Goal: Communication & Community: Share content

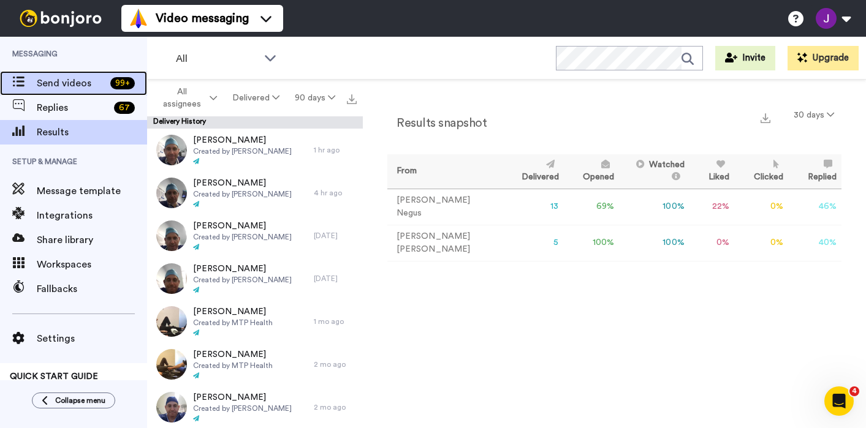
click at [64, 85] on span "Send videos" at bounding box center [71, 83] width 69 height 15
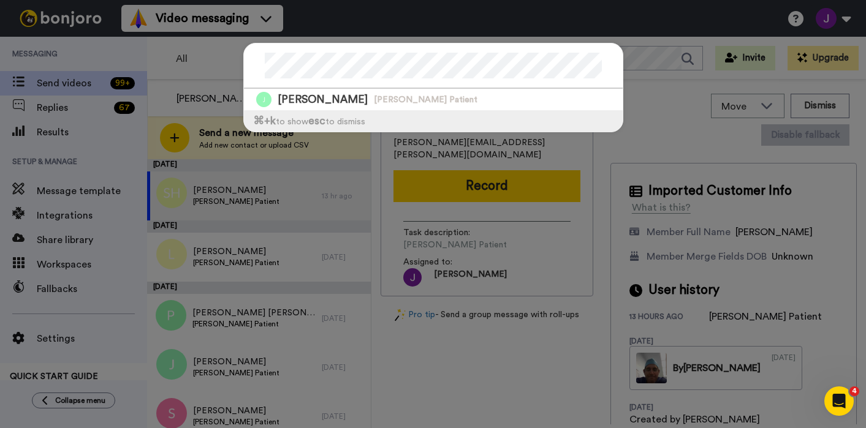
click at [338, 111] on div "⌘ +k to show esc to dismiss" at bounding box center [433, 120] width 379 height 21
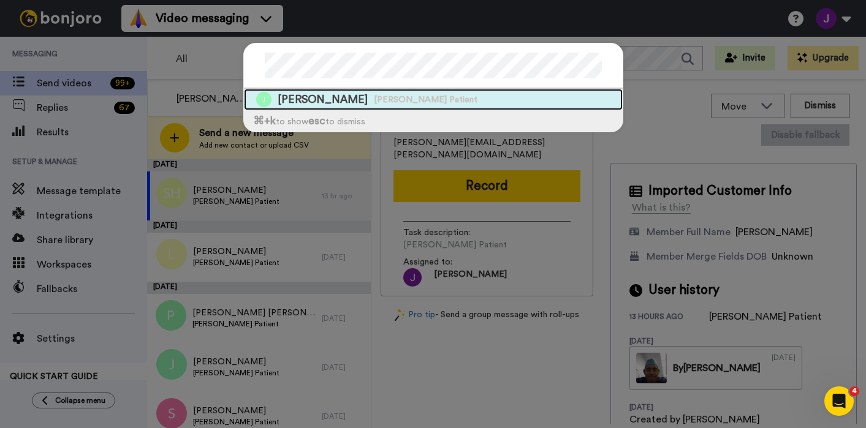
click at [330, 104] on span "[PERSON_NAME]" at bounding box center [322, 99] width 90 height 15
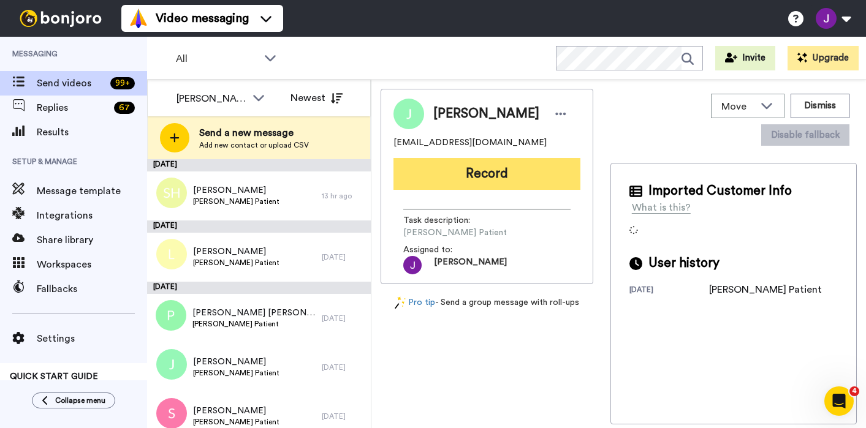
click at [507, 169] on button "Record" at bounding box center [486, 174] width 187 height 32
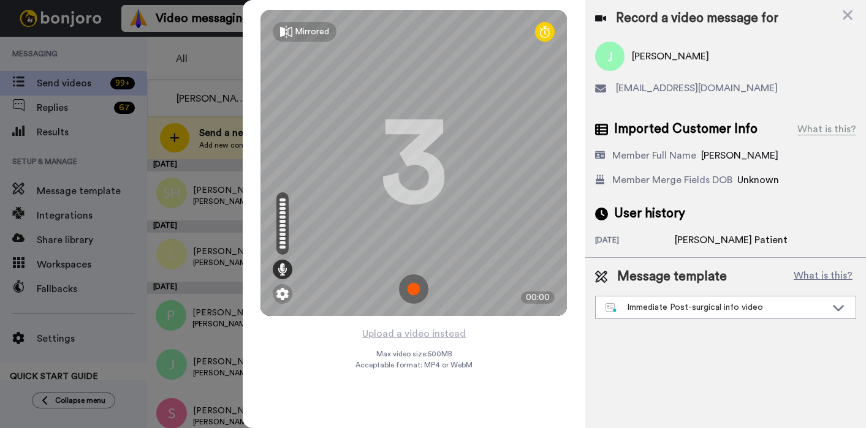
click at [414, 284] on img at bounding box center [413, 288] width 29 height 29
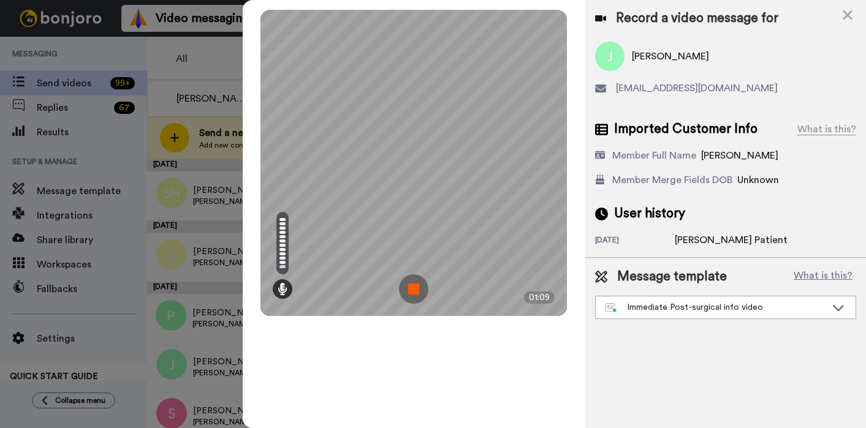
click at [413, 288] on img at bounding box center [413, 288] width 29 height 29
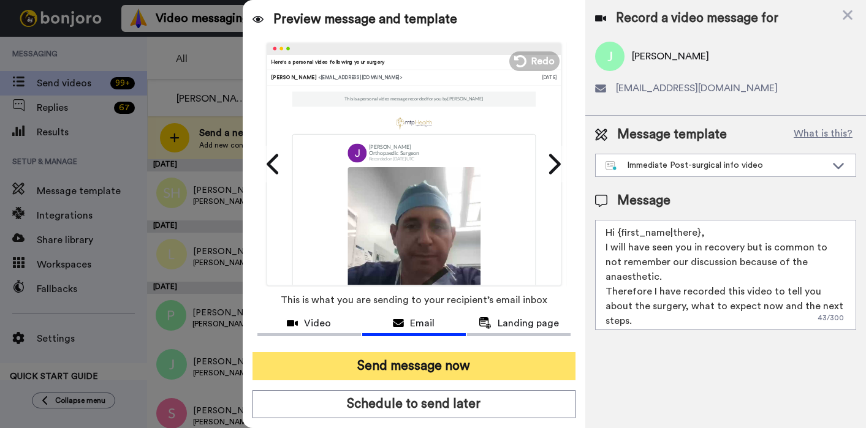
click at [428, 361] on button "Send message now" at bounding box center [413, 366] width 323 height 28
